Goal: Information Seeking & Learning: Learn about a topic

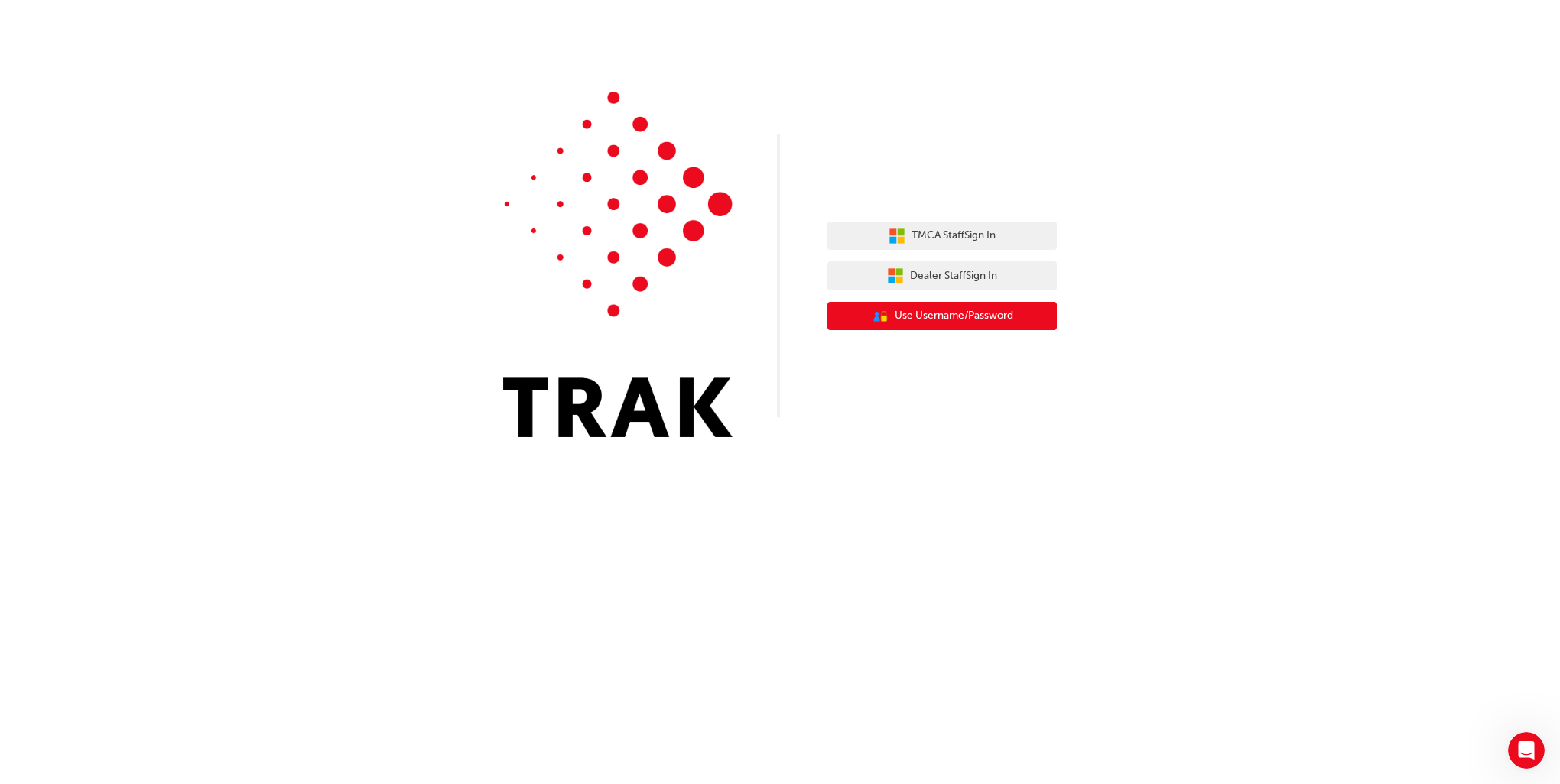
click at [945, 322] on span "Use Username/Password" at bounding box center [954, 316] width 119 height 17
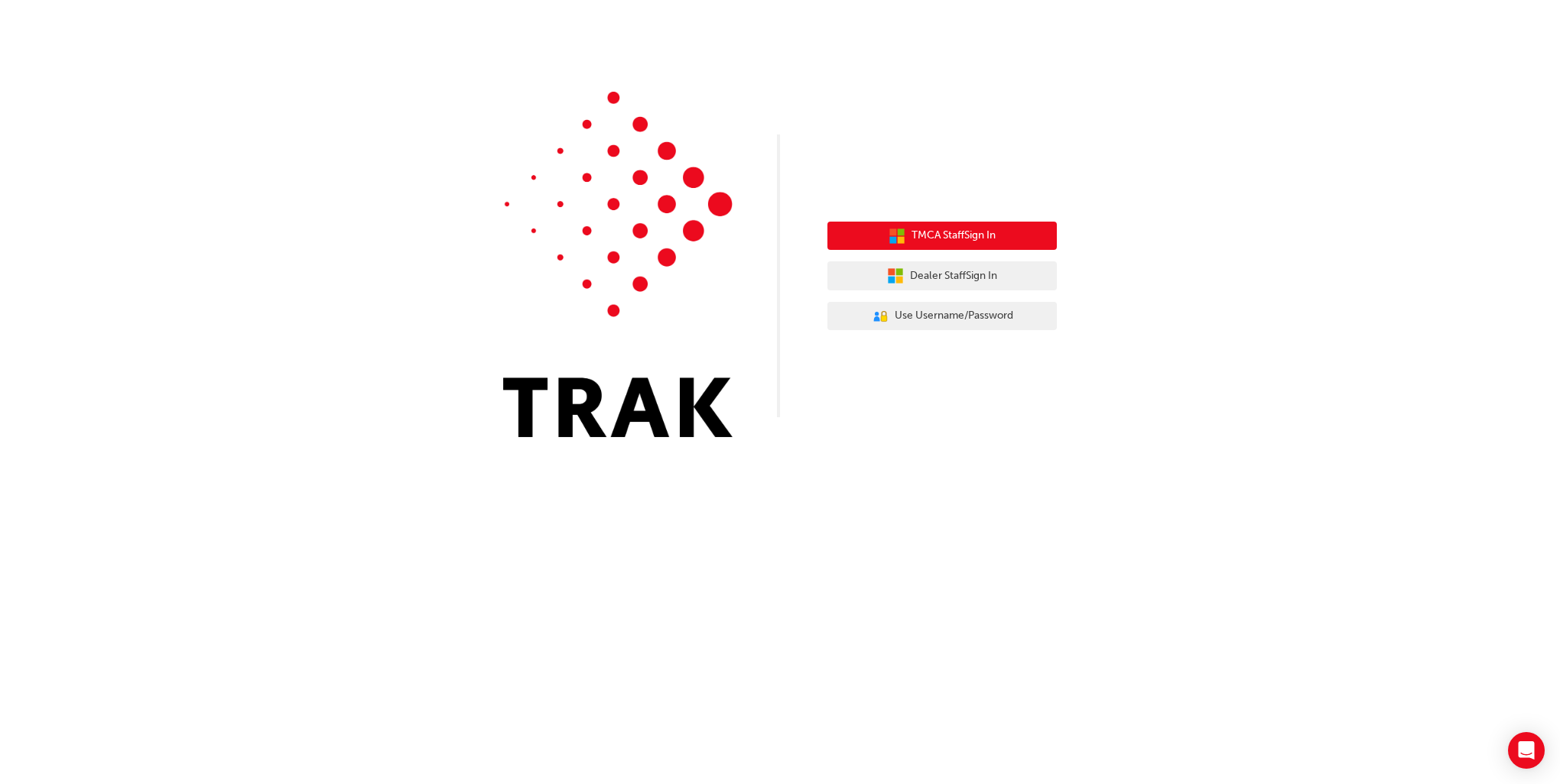
click at [948, 237] on span "TMCA Staff Sign In" at bounding box center [954, 236] width 84 height 17
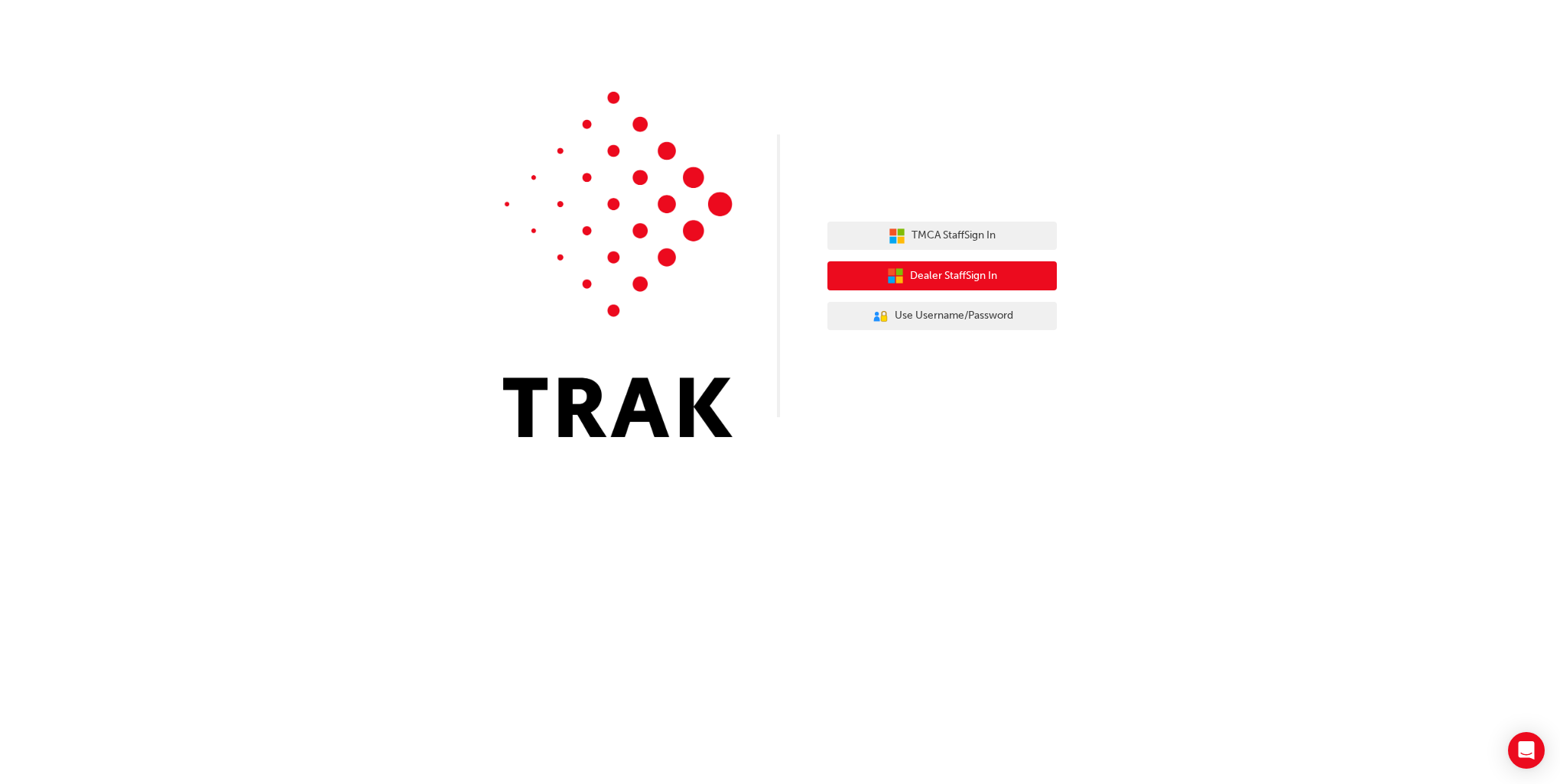
click at [942, 274] on span "Dealer Staff Sign In" at bounding box center [954, 277] width 87 height 17
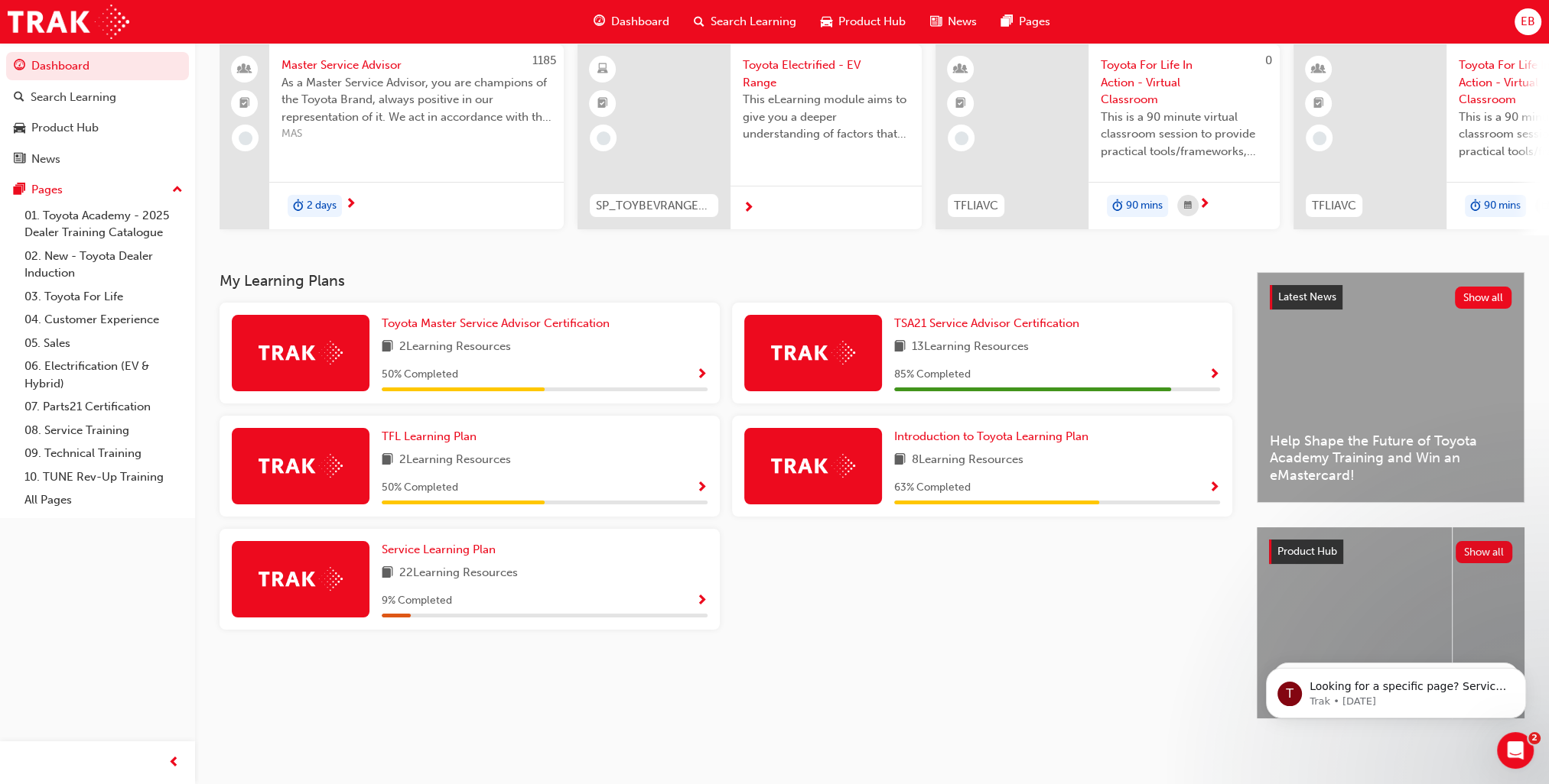
scroll to position [128, 0]
click at [974, 316] on span "TSA21 Service Advisor Certification" at bounding box center [987, 322] width 185 height 13
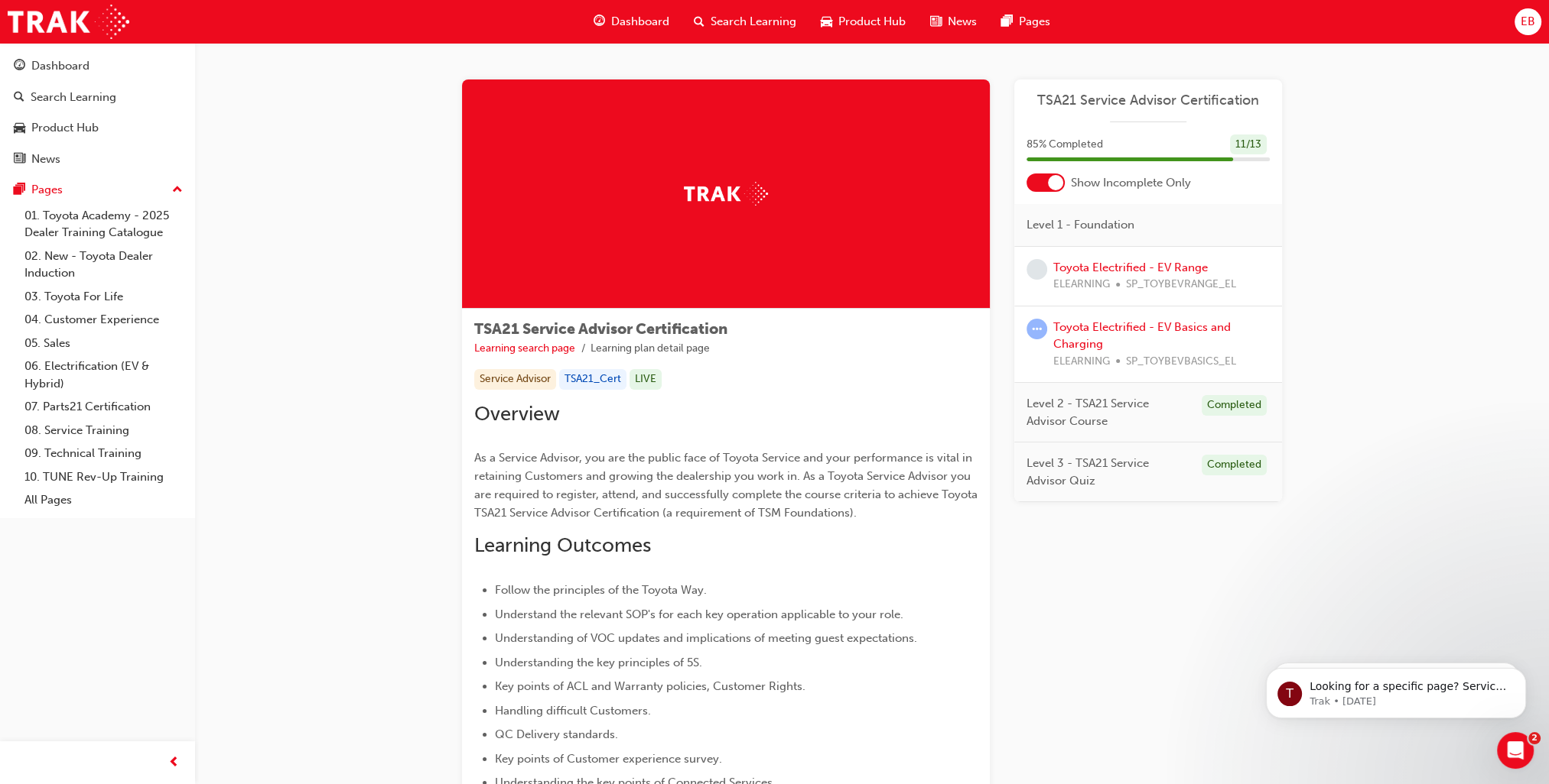
click at [1165, 731] on div "Learning Plan TSA21 Service Advisor Certification 85 % Completed 11 / 13 Show I…" at bounding box center [1148, 735] width 268 height 1311
click at [1113, 265] on link "Toyota Electrified - EV Range" at bounding box center [1130, 267] width 154 height 13
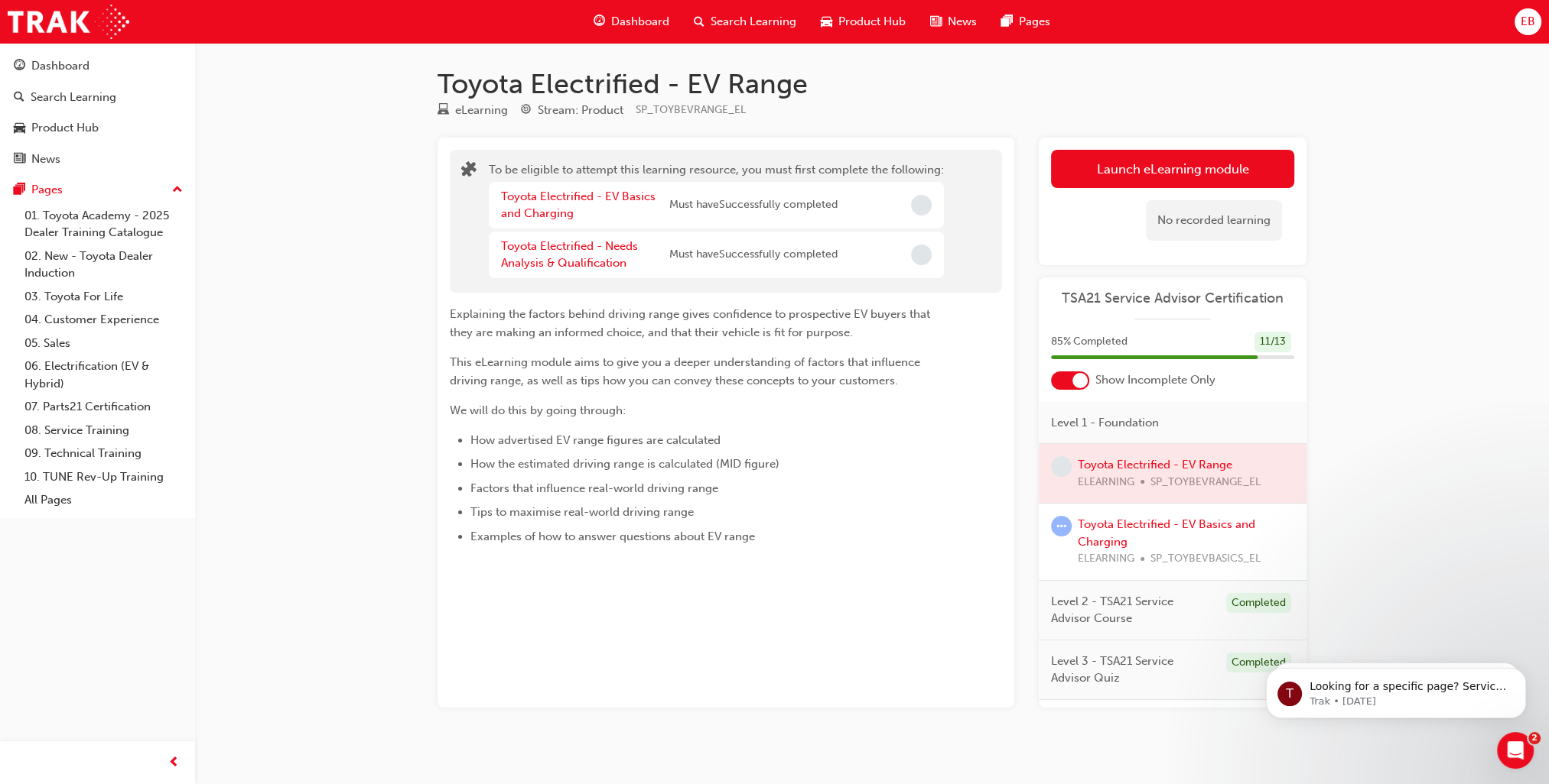
click at [921, 200] on span "Incomplete" at bounding box center [921, 205] width 21 height 21
click at [557, 197] on link "Toyota Electrified - EV Basics and Charging" at bounding box center [578, 205] width 154 height 32
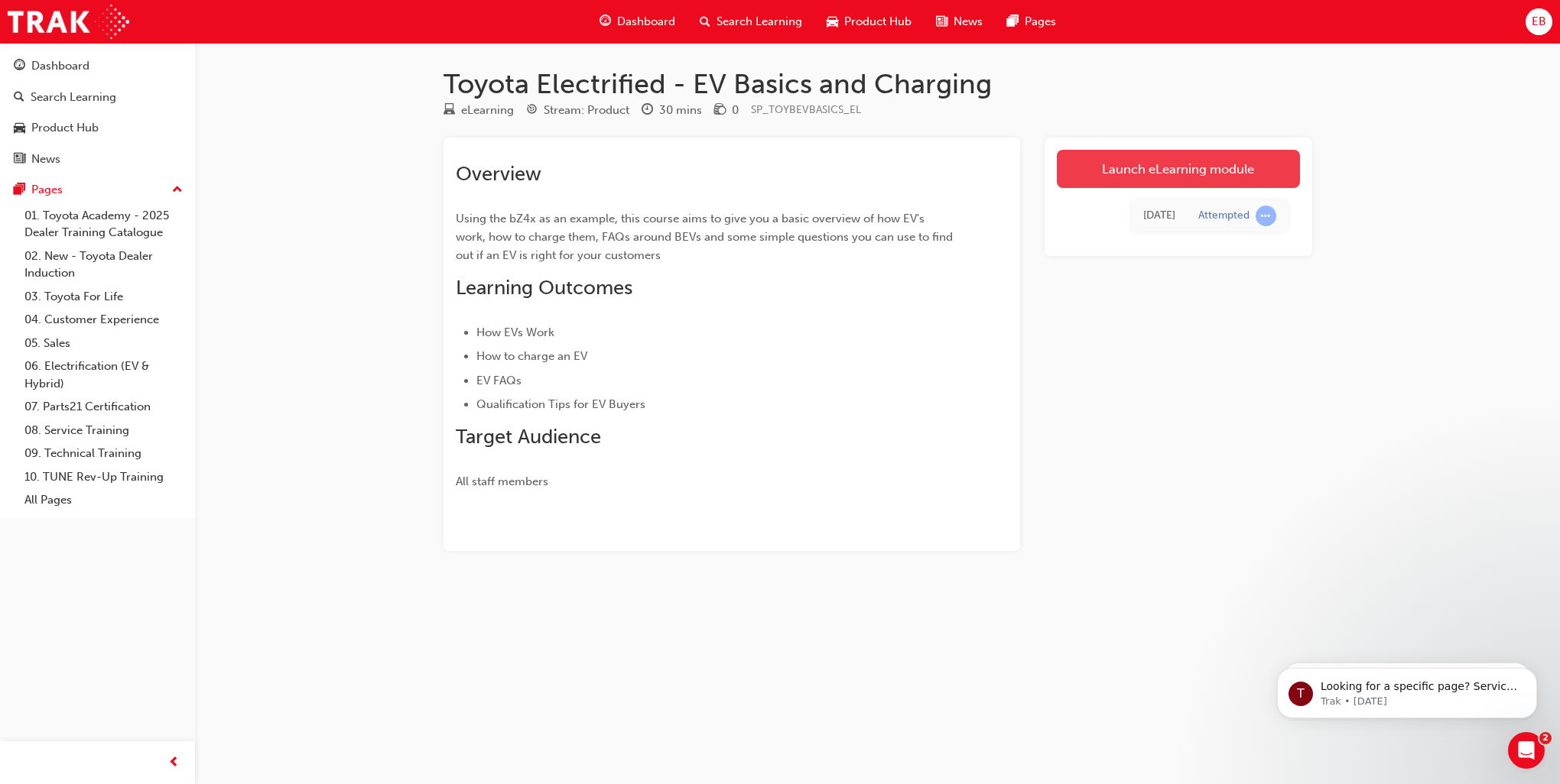
click at [1197, 177] on link "Launch eLearning module" at bounding box center [1179, 169] width 244 height 38
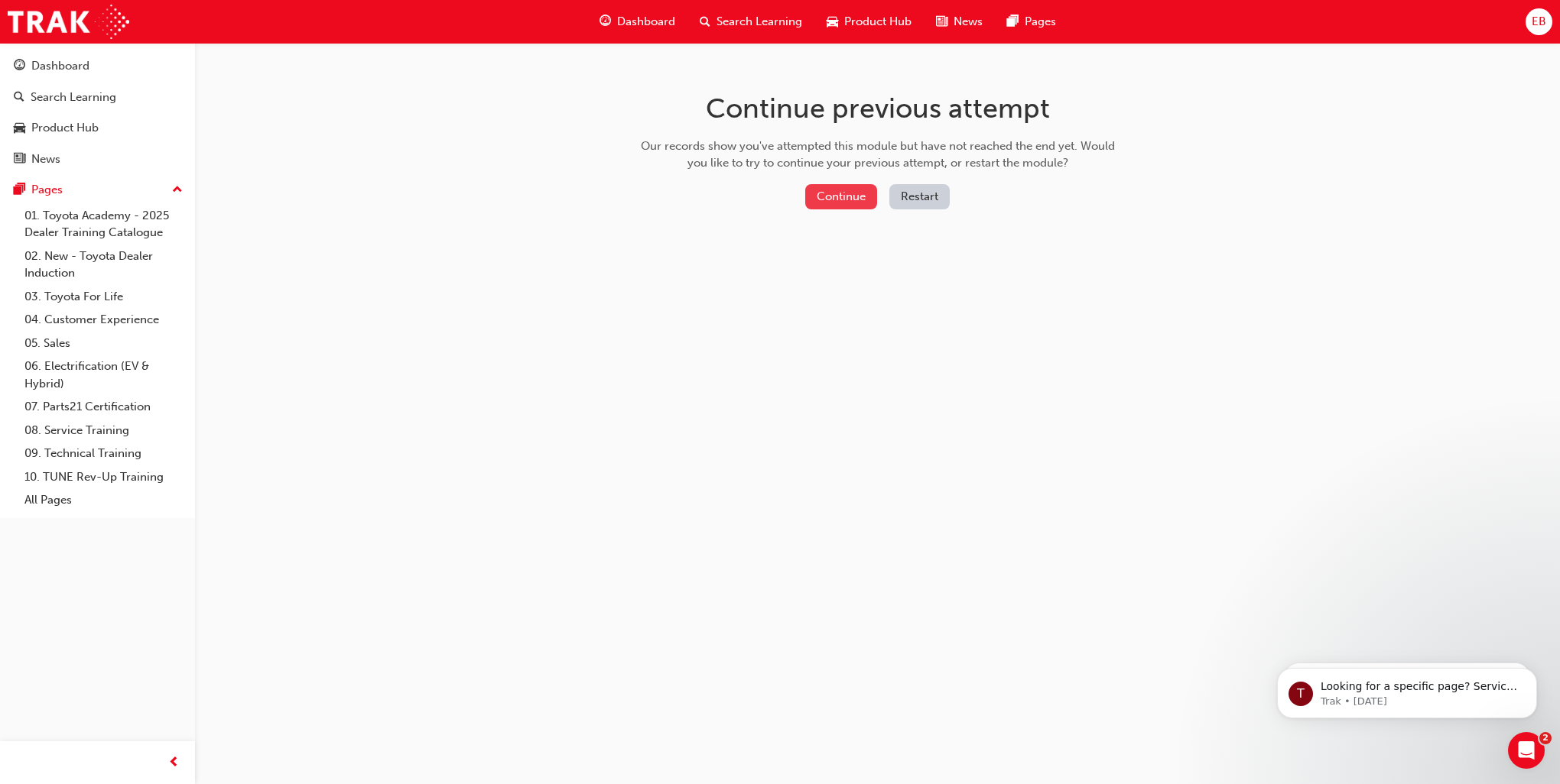
click at [849, 193] on button "Continue" at bounding box center [841, 197] width 72 height 25
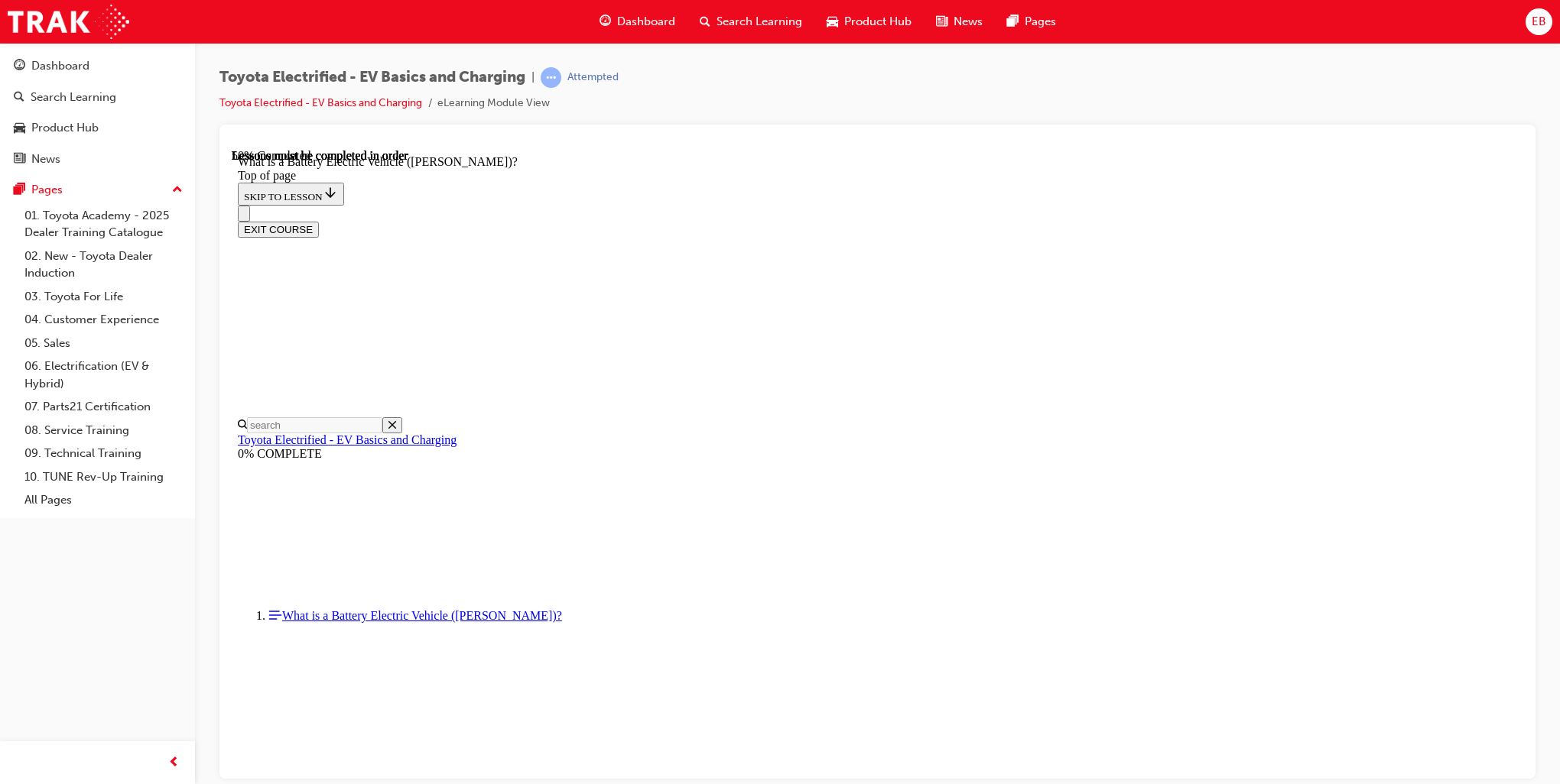
scroll to position [1616, 0]
drag, startPoint x: 1390, startPoint y: 590, endPoint x: 1369, endPoint y: 597, distance: 22.1
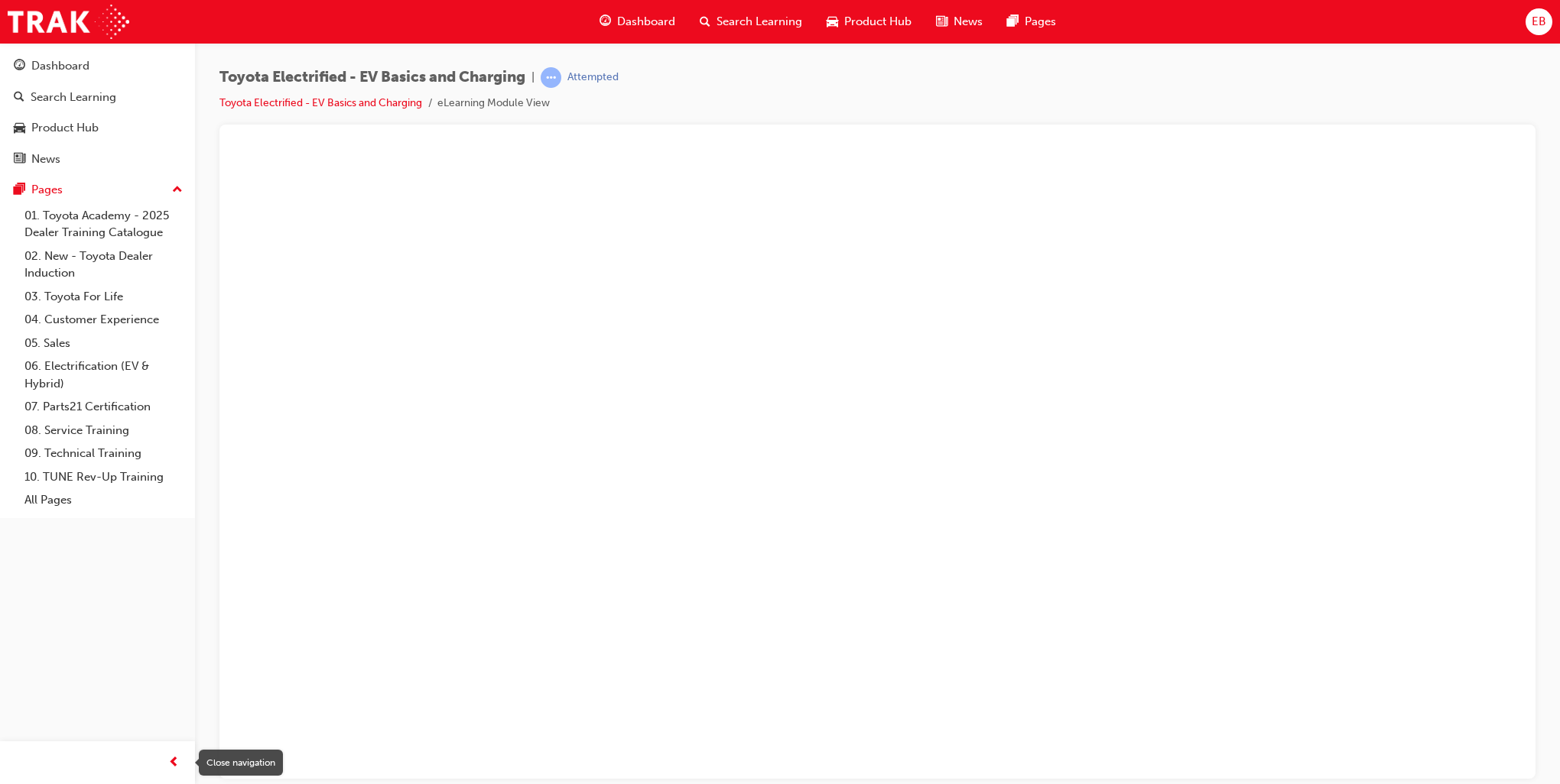
click at [172, 762] on span "prev-icon" at bounding box center [174, 763] width 12 height 19
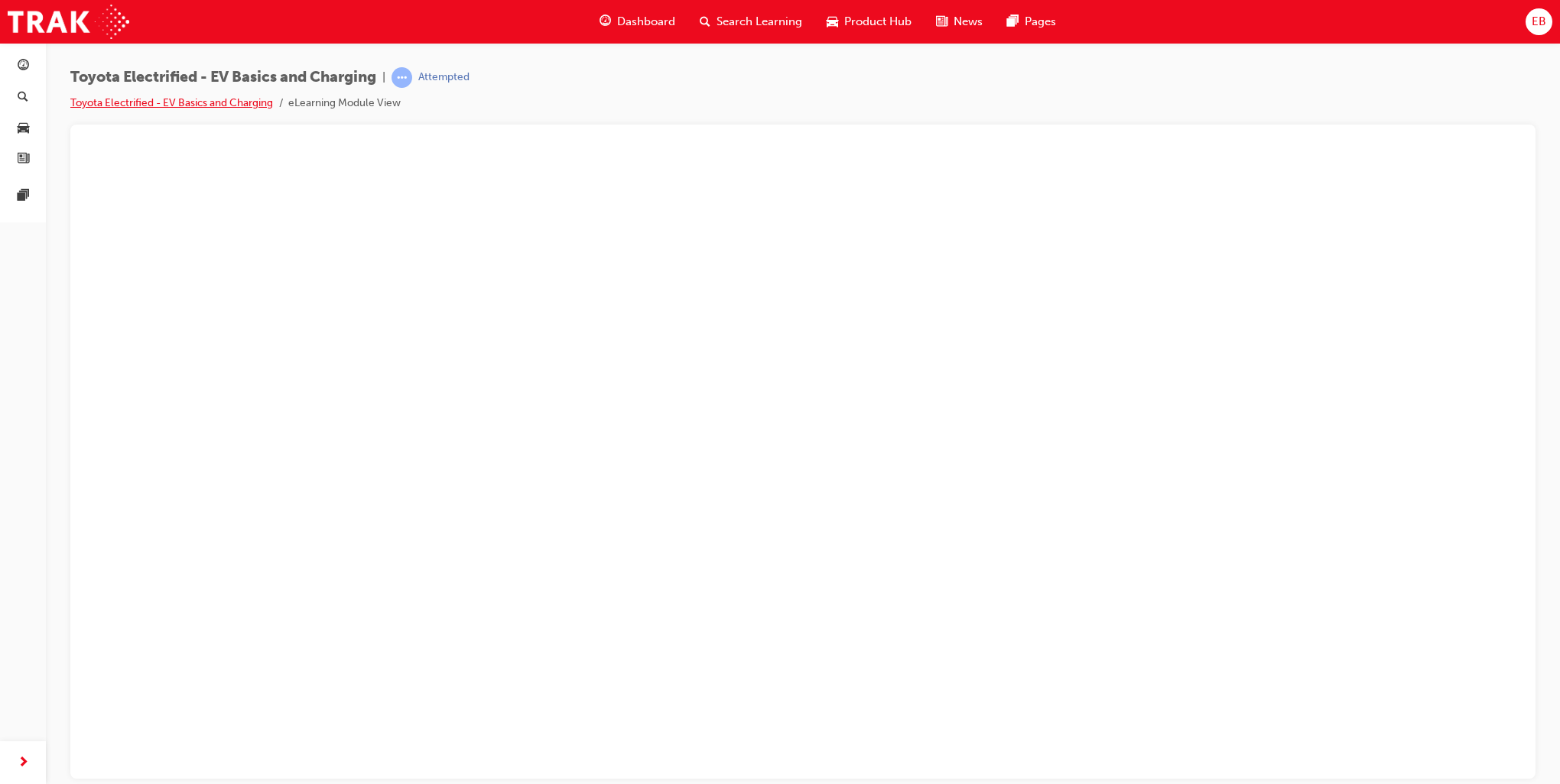
click at [183, 104] on link "Toyota Electrified - EV Basics and Charging" at bounding box center [172, 103] width 202 height 13
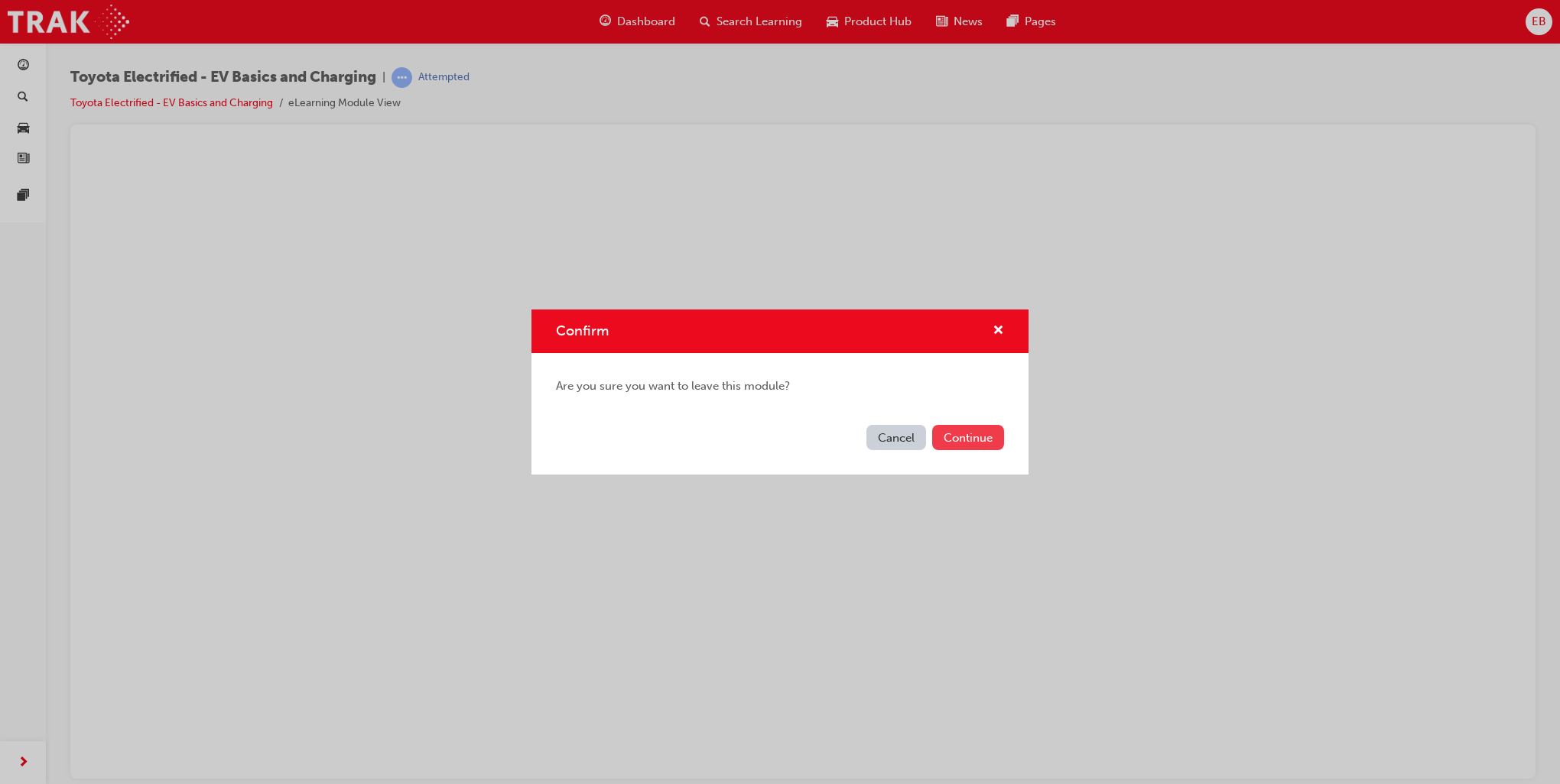
click at [970, 438] on button "Continue" at bounding box center [968, 438] width 72 height 25
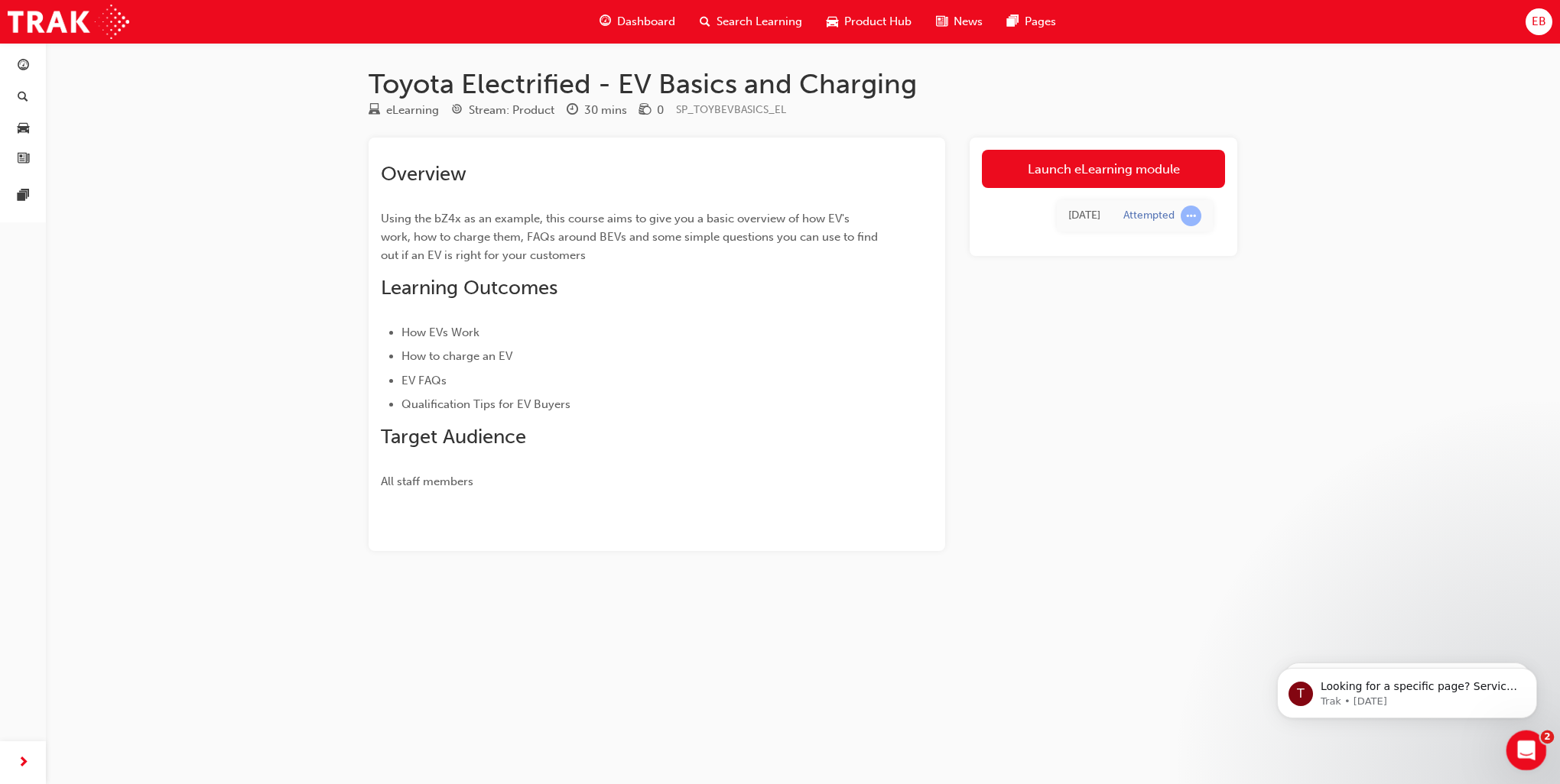
click at [1531, 751] on icon "Open Intercom Messenger" at bounding box center [1524, 749] width 25 height 25
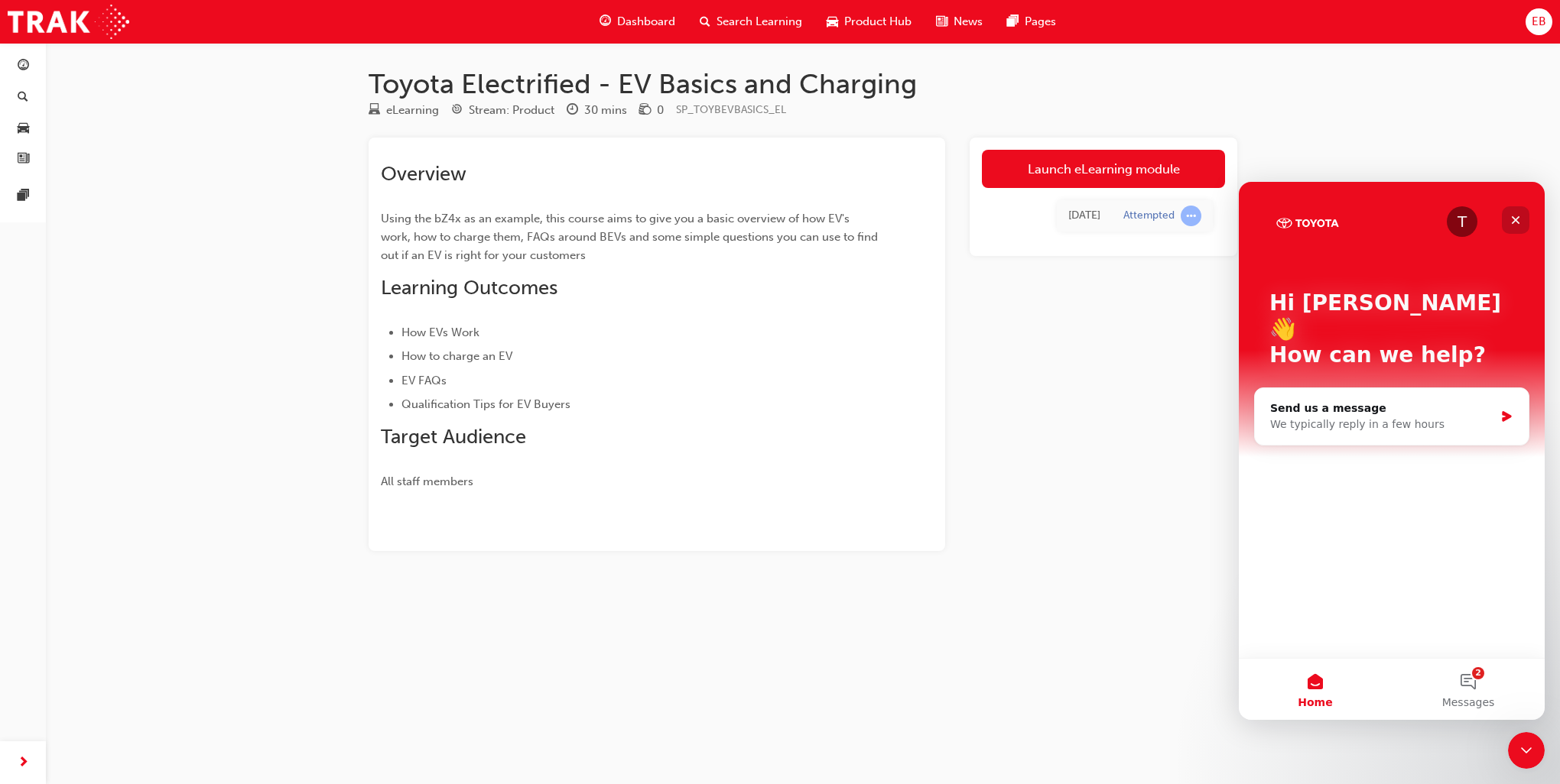
click at [1516, 217] on icon "Close" at bounding box center [1516, 220] width 12 height 12
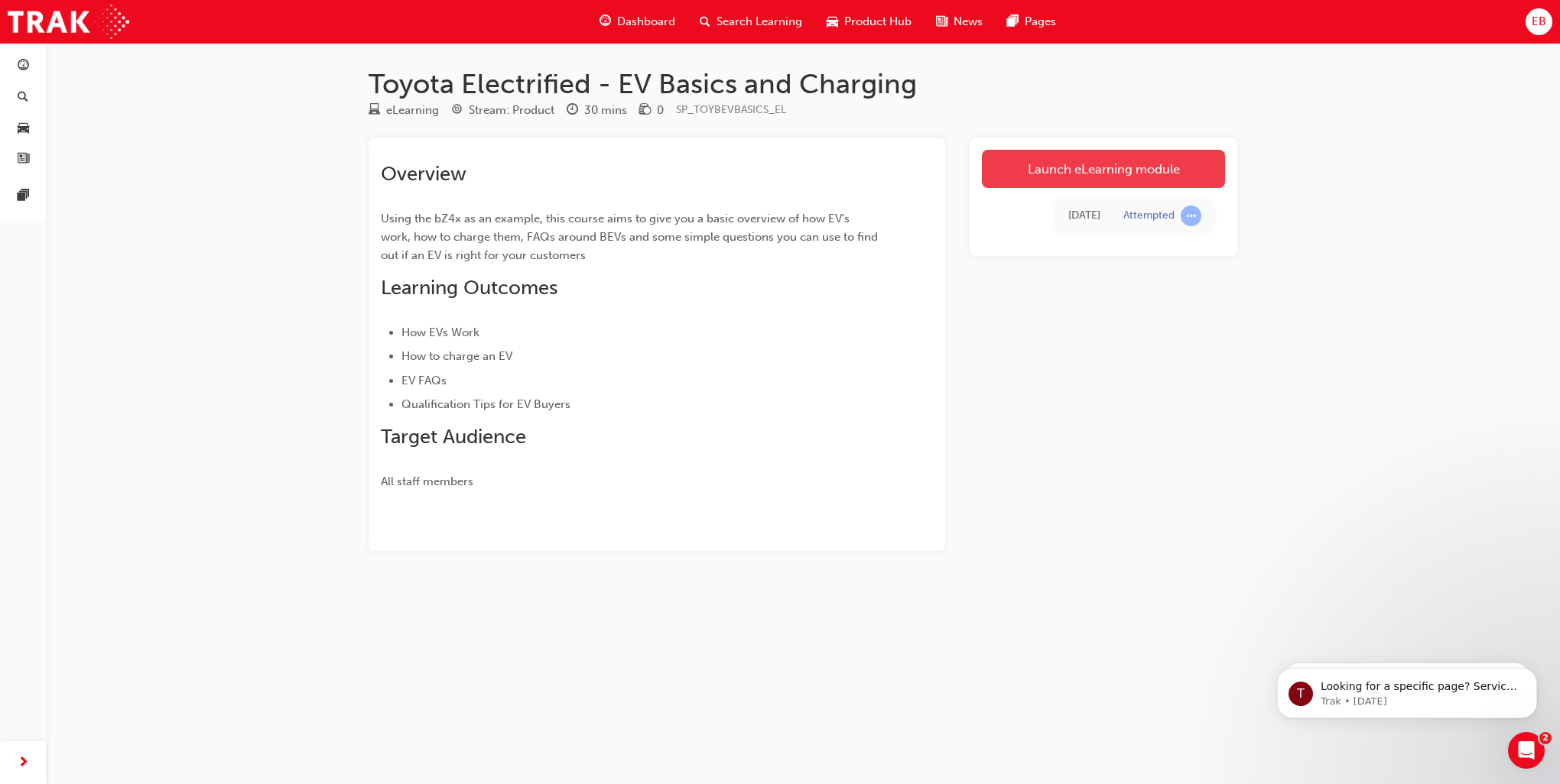
click at [1094, 169] on link "Launch eLearning module" at bounding box center [1104, 169] width 244 height 38
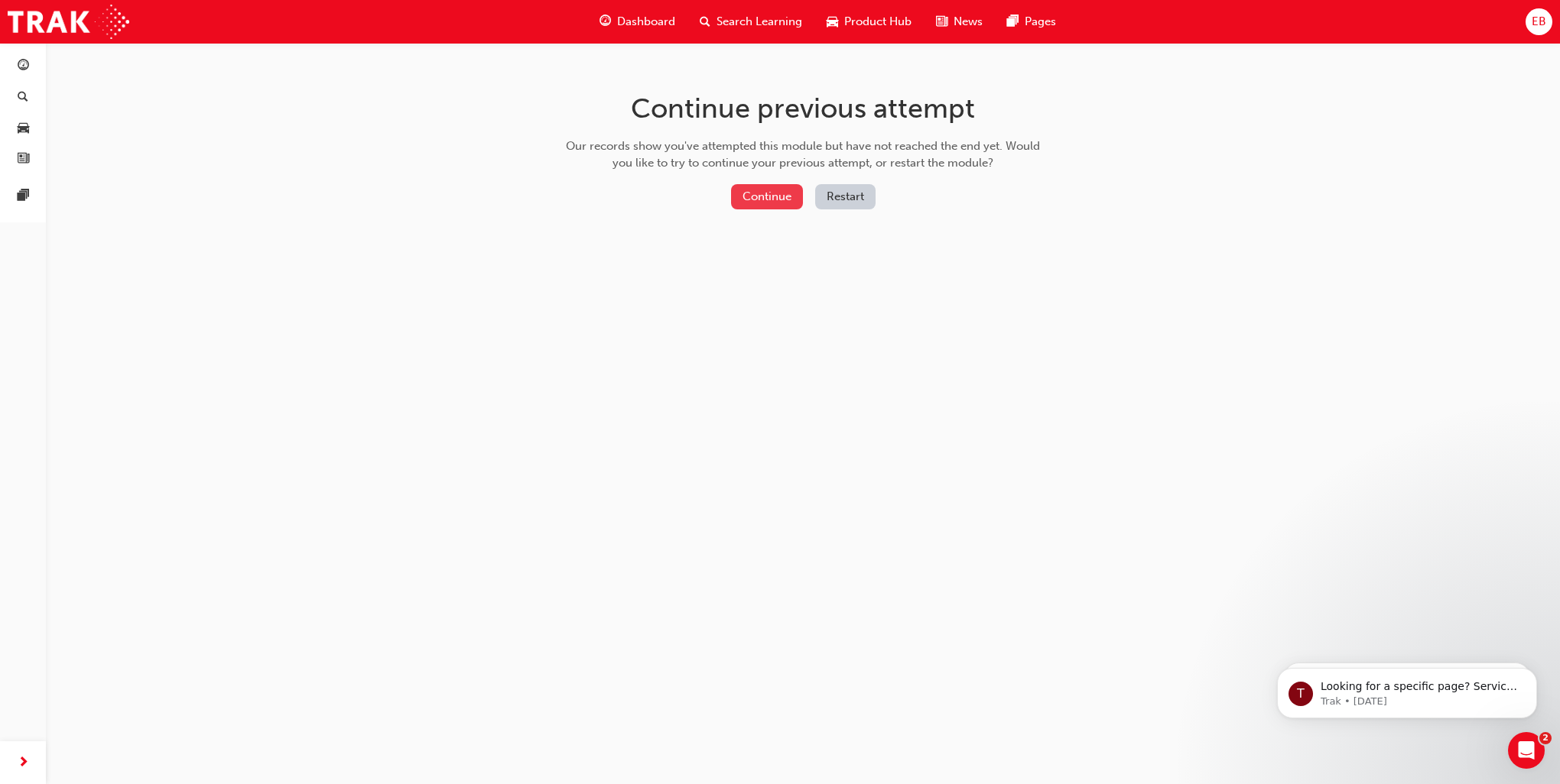
click at [772, 196] on button "Continue" at bounding box center [767, 197] width 72 height 25
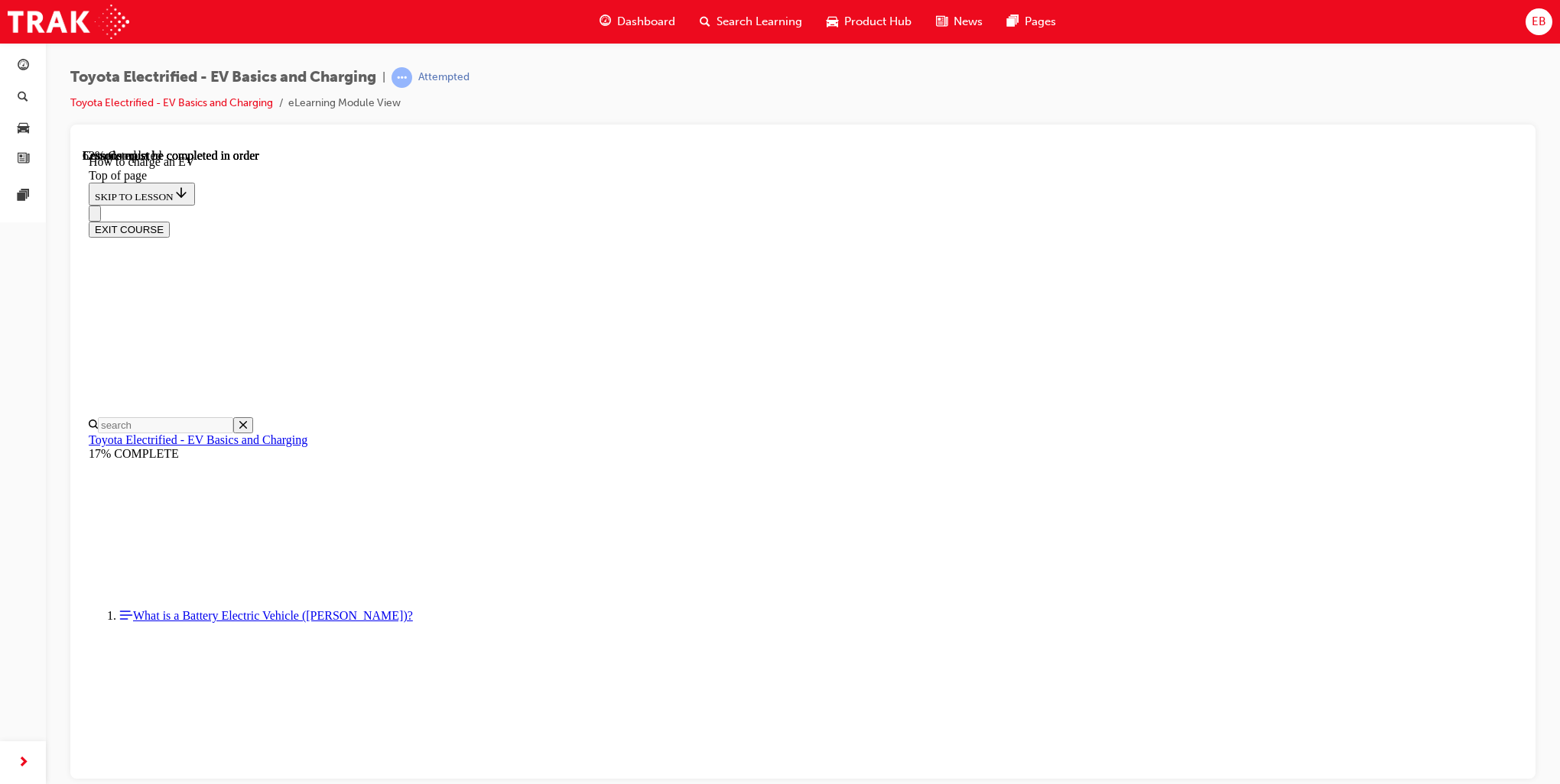
scroll to position [4176, 0]
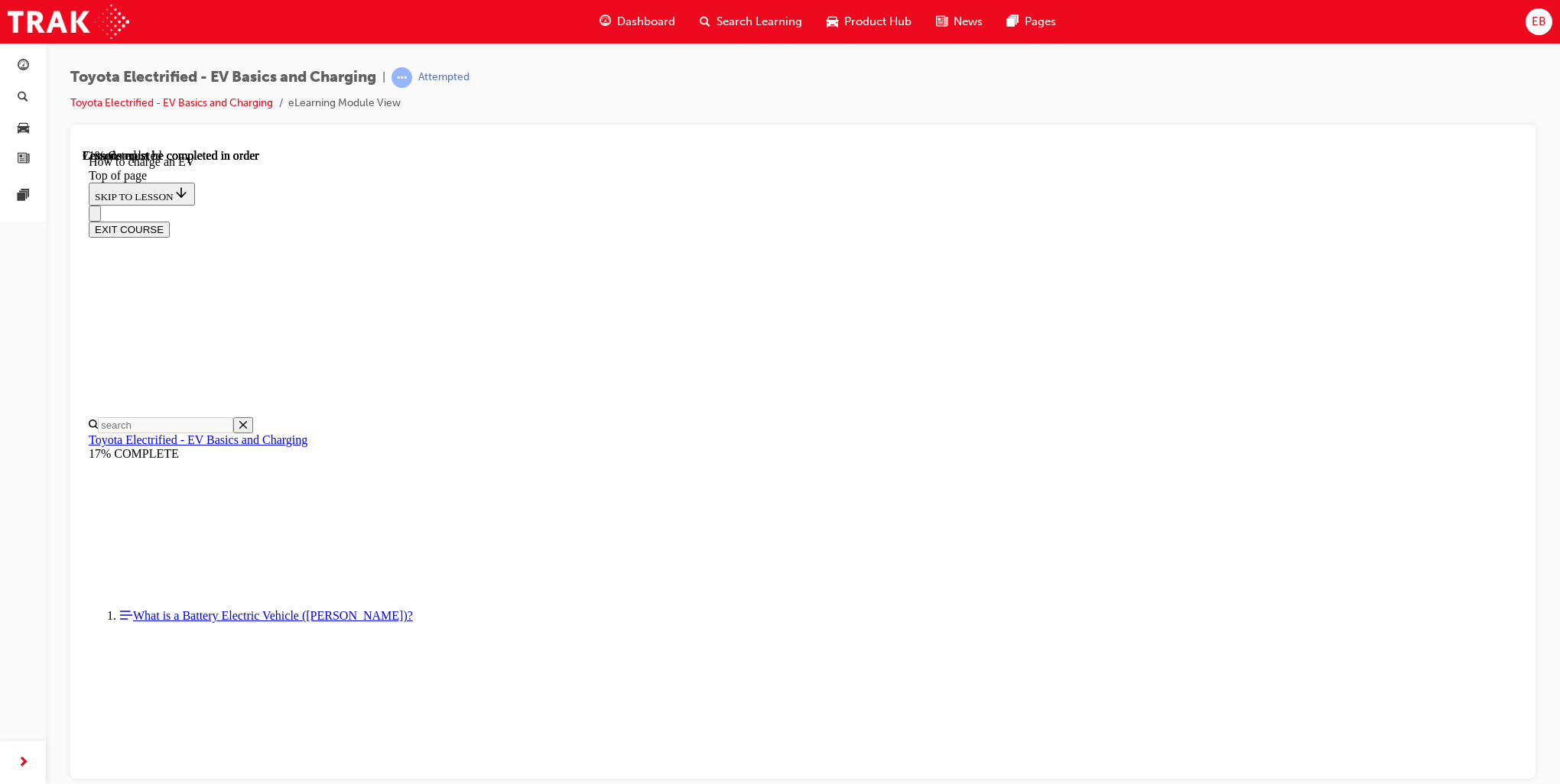
drag, startPoint x: 1316, startPoint y: 591, endPoint x: 1291, endPoint y: 592, distance: 25.0
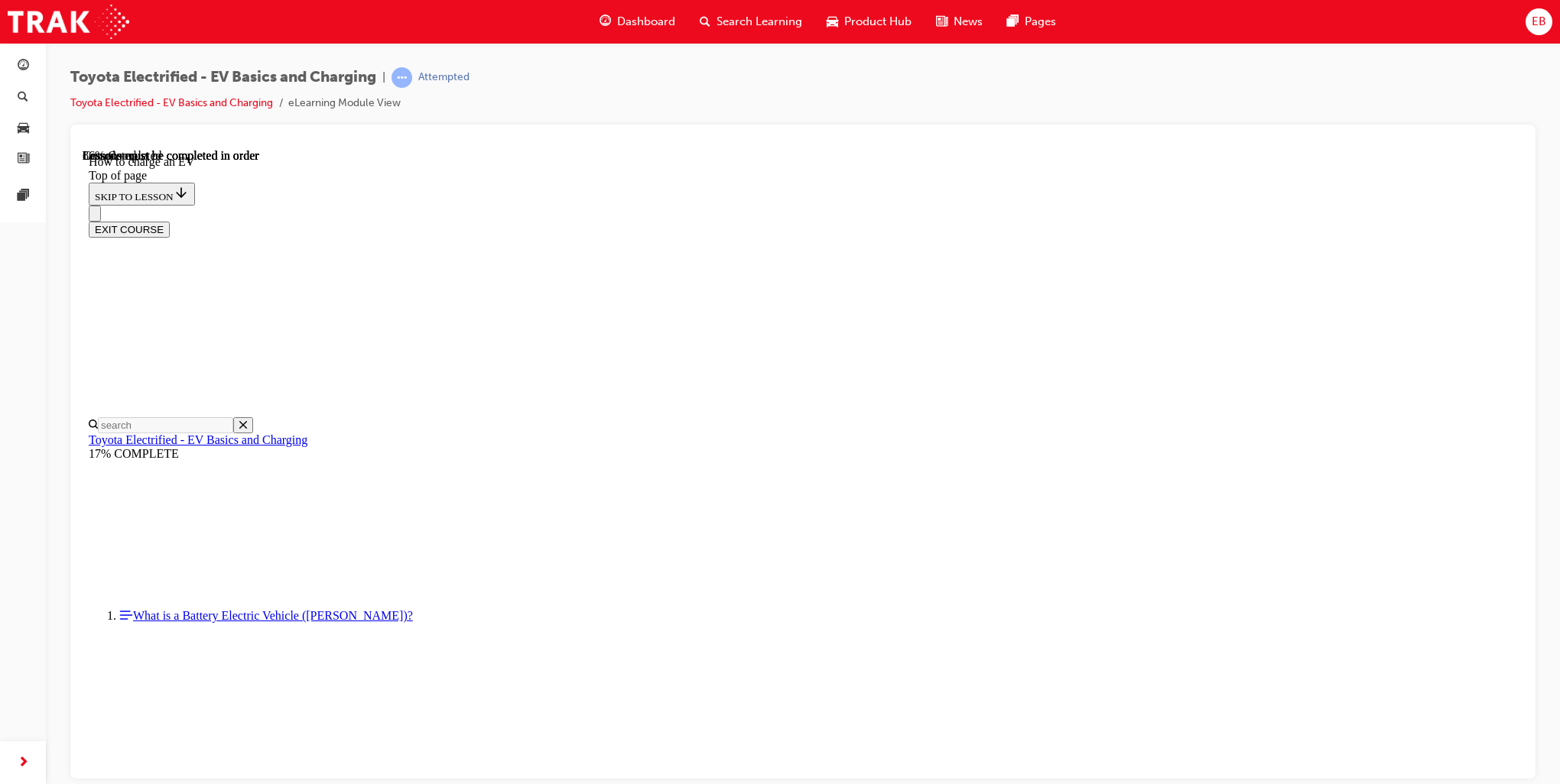
drag, startPoint x: 1316, startPoint y: 594, endPoint x: 1293, endPoint y: 594, distance: 23.0
